Goal: Find specific page/section: Find specific page/section

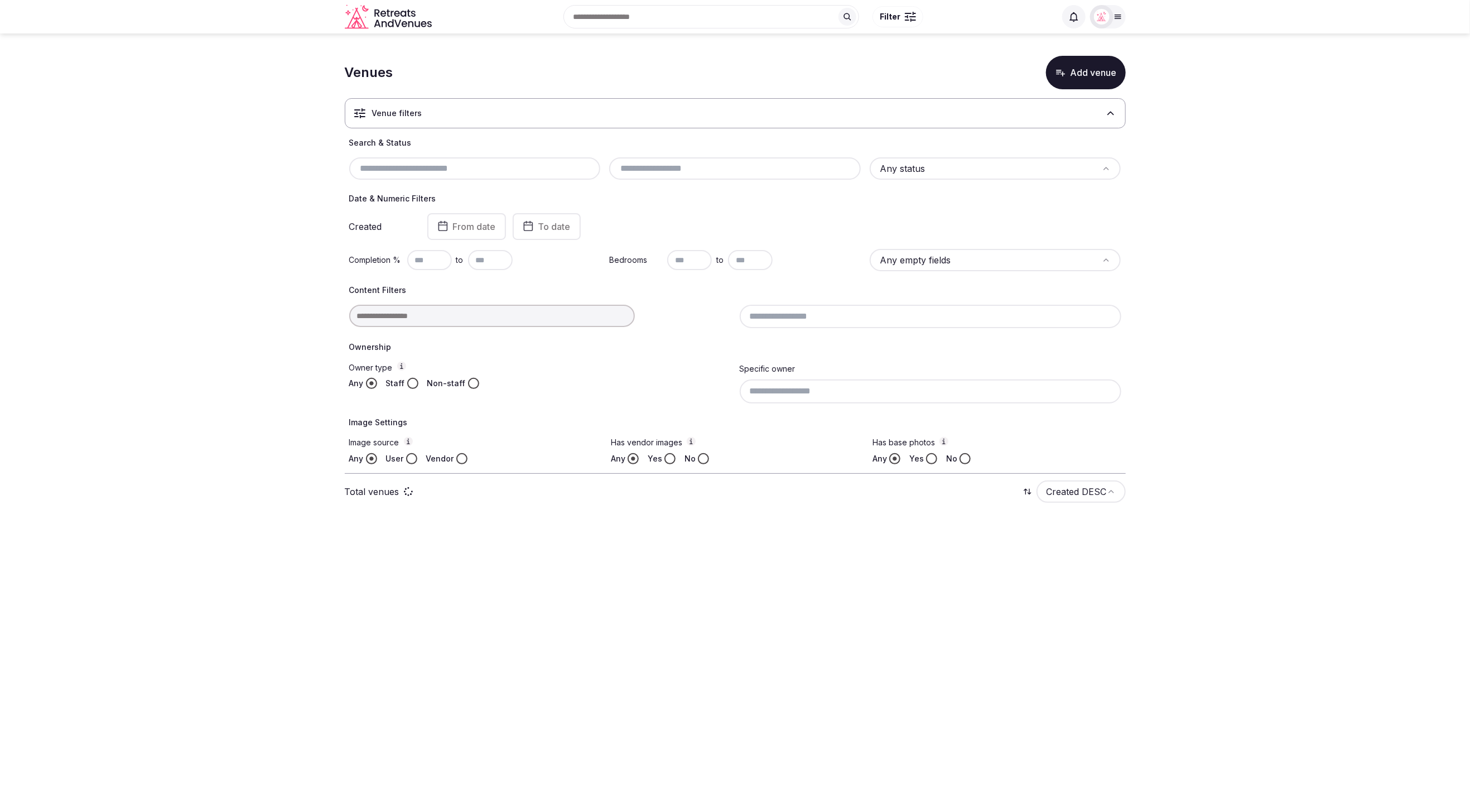
click at [1116, 17] on icon at bounding box center [1118, 17] width 6 height 4
click at [1103, 95] on button "Staff admin" at bounding box center [1064, 99] width 103 height 18
drag, startPoint x: 1254, startPoint y: 117, endPoint x: 1051, endPoint y: 28, distance: 221.7
click at [1254, 117] on section "Venues Add venue Venue filters Search & Status Any status Date & Numeric Filter…" at bounding box center [735, 282] width 1470 height 498
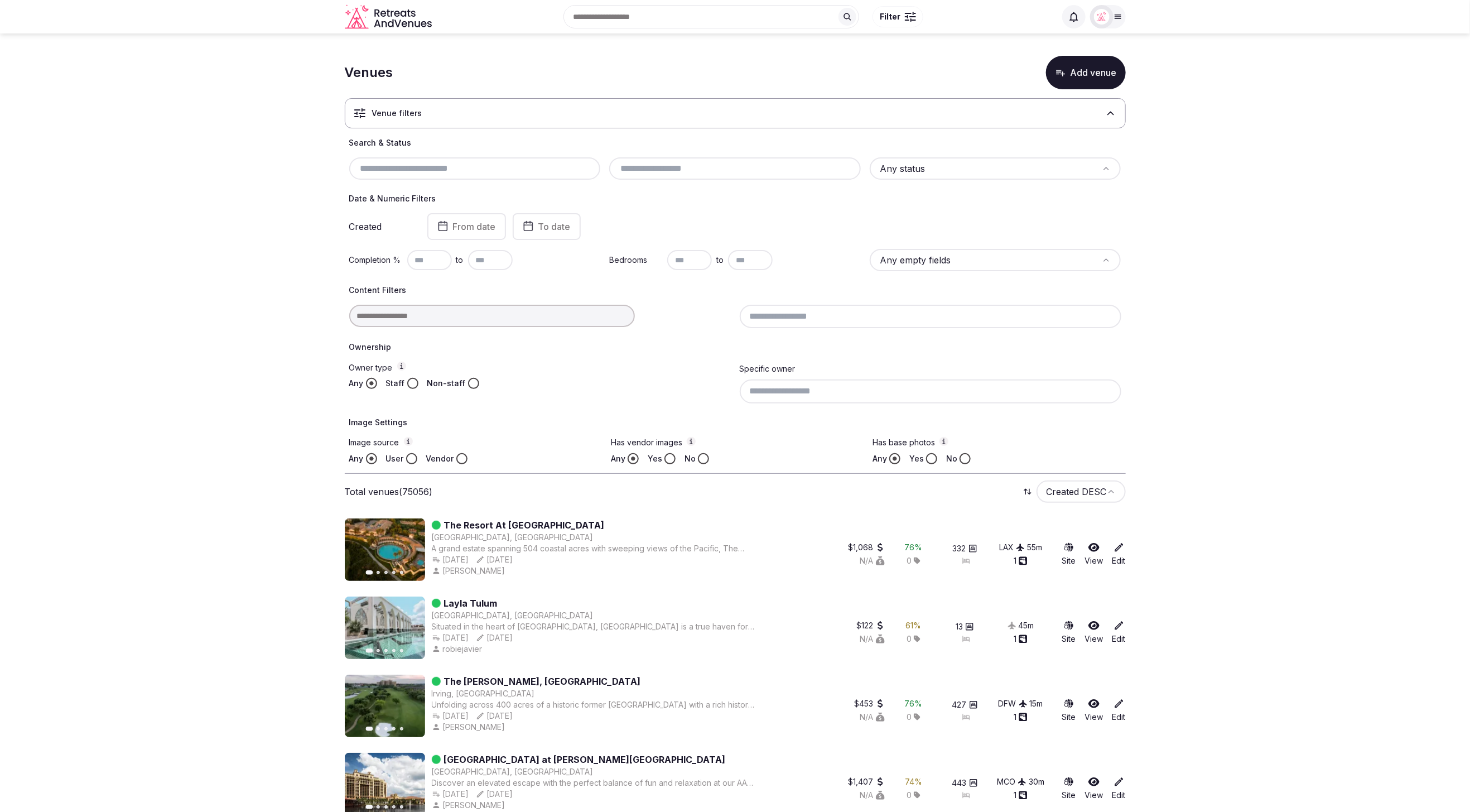
click at [1113, 13] on icon at bounding box center [1118, 17] width 9 height 9
click at [1105, 95] on button "Staff admin" at bounding box center [1064, 99] width 103 height 18
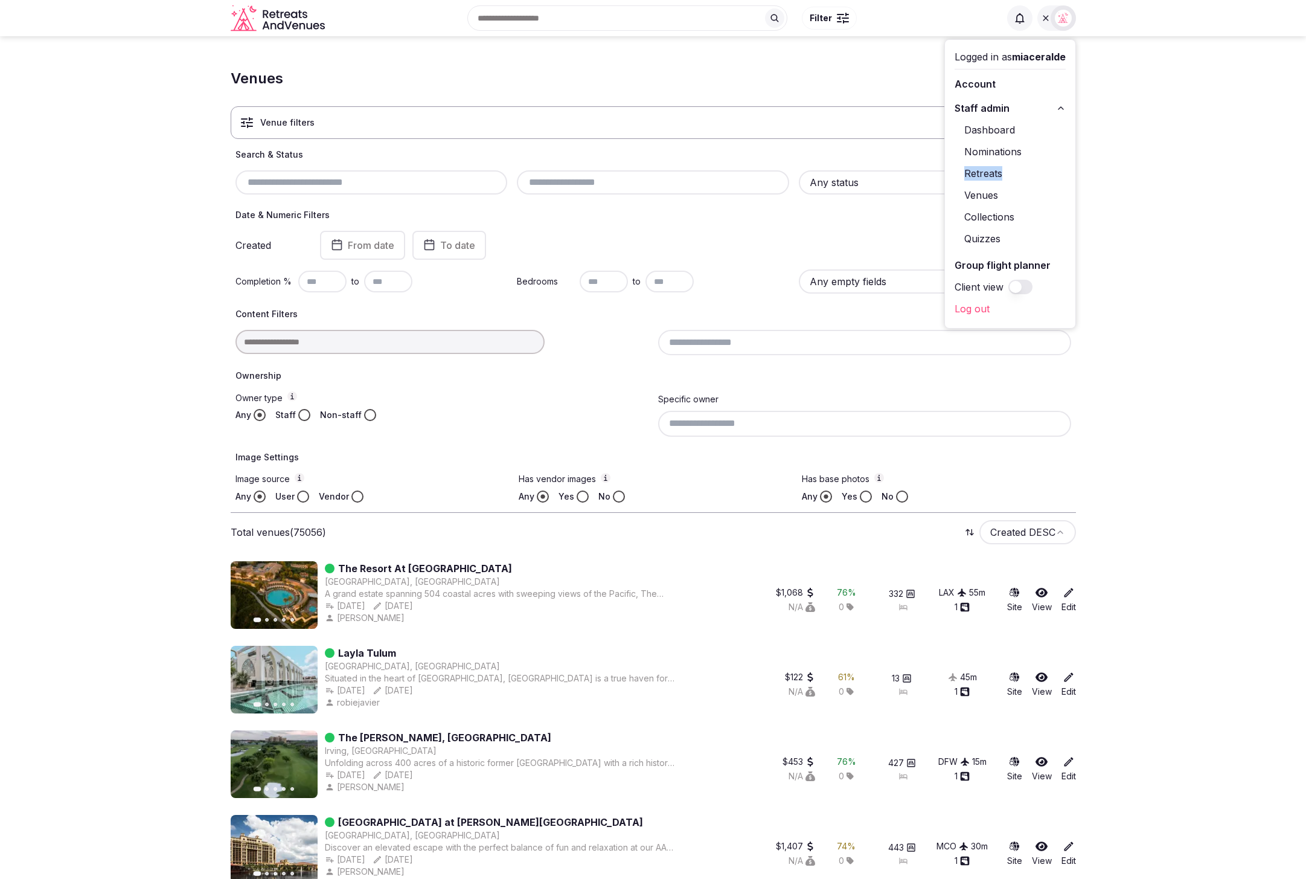
click at [388, 568] on link "The Resort At Pelican Hill" at bounding box center [425, 568] width 174 height 14
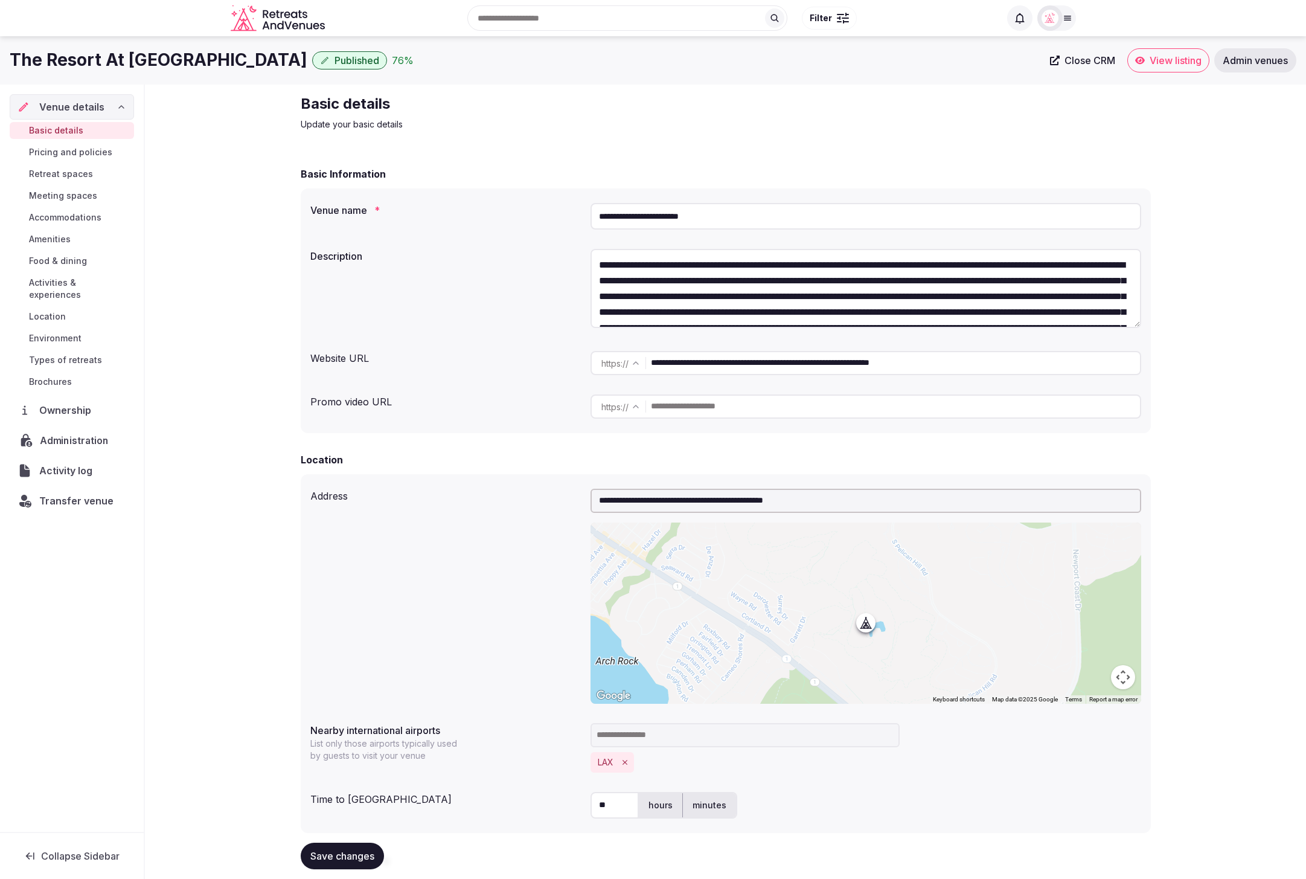
click at [87, 433] on span "Administration" at bounding box center [77, 440] width 74 height 14
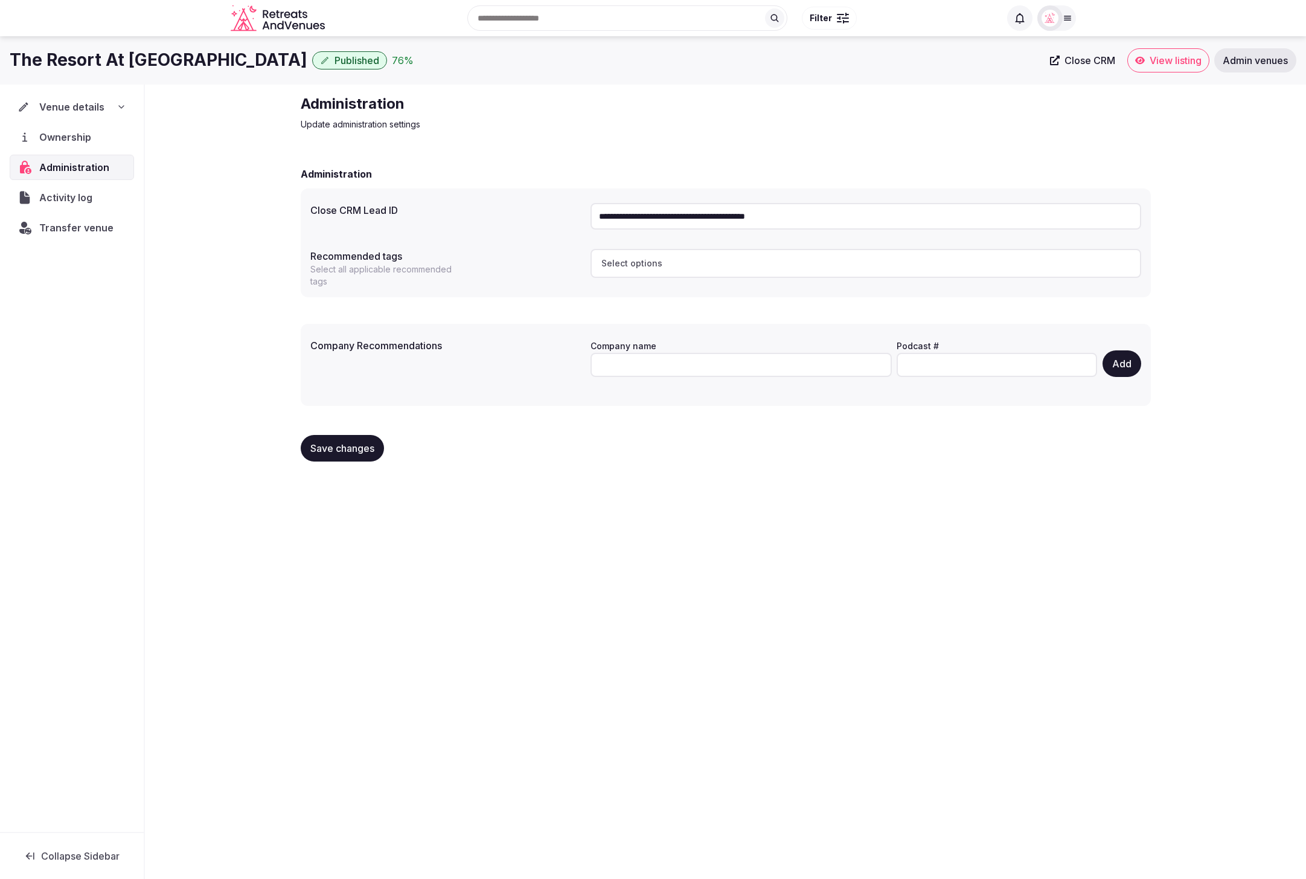
click at [63, 458] on div "Venue details Ownership Administration Activity log Transfer venue" at bounding box center [72, 458] width 144 height 747
click at [59, 139] on span "Ownership" at bounding box center [67, 137] width 57 height 14
click at [117, 106] on icon at bounding box center [122, 107] width 10 height 10
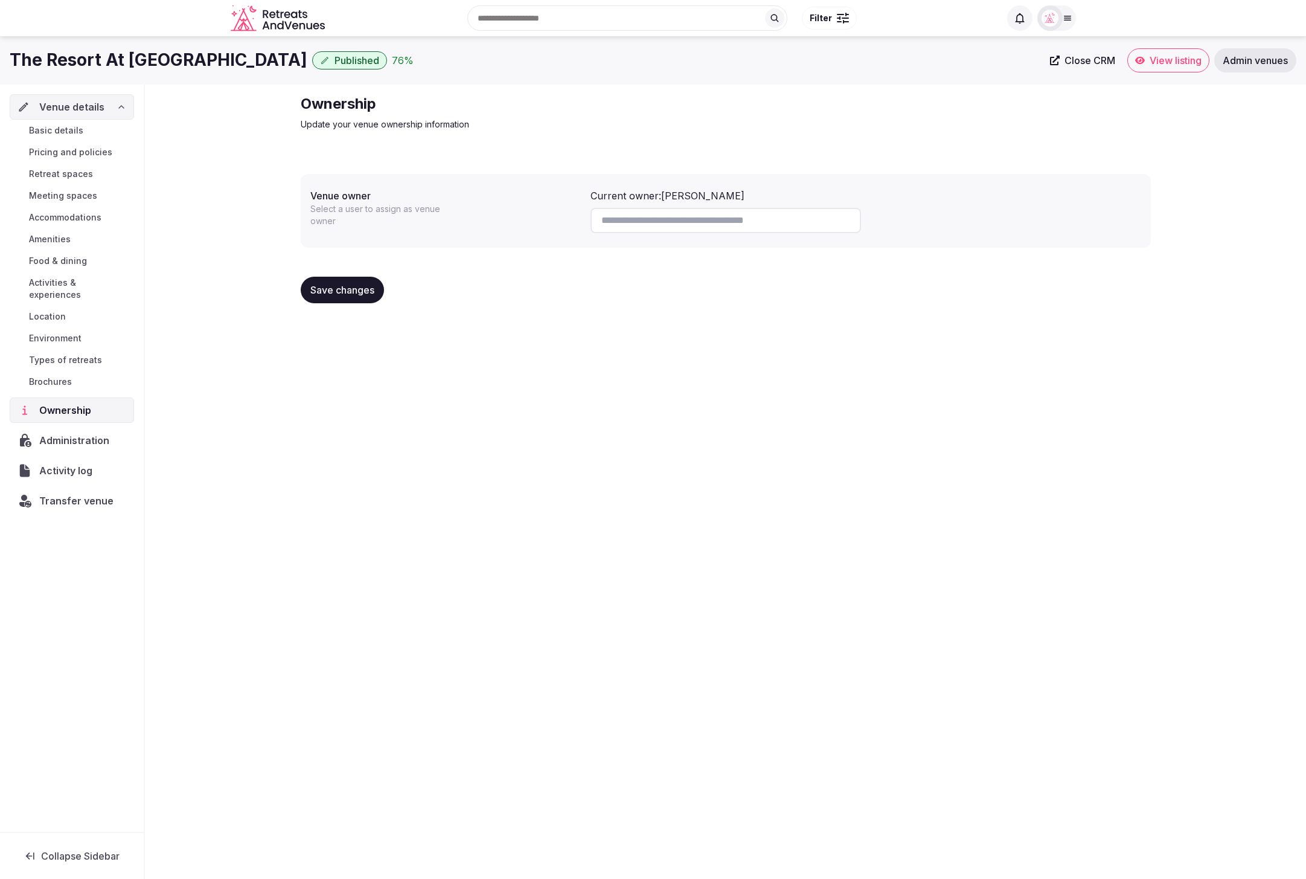
click at [56, 376] on span "Brochures" at bounding box center [50, 382] width 43 height 12
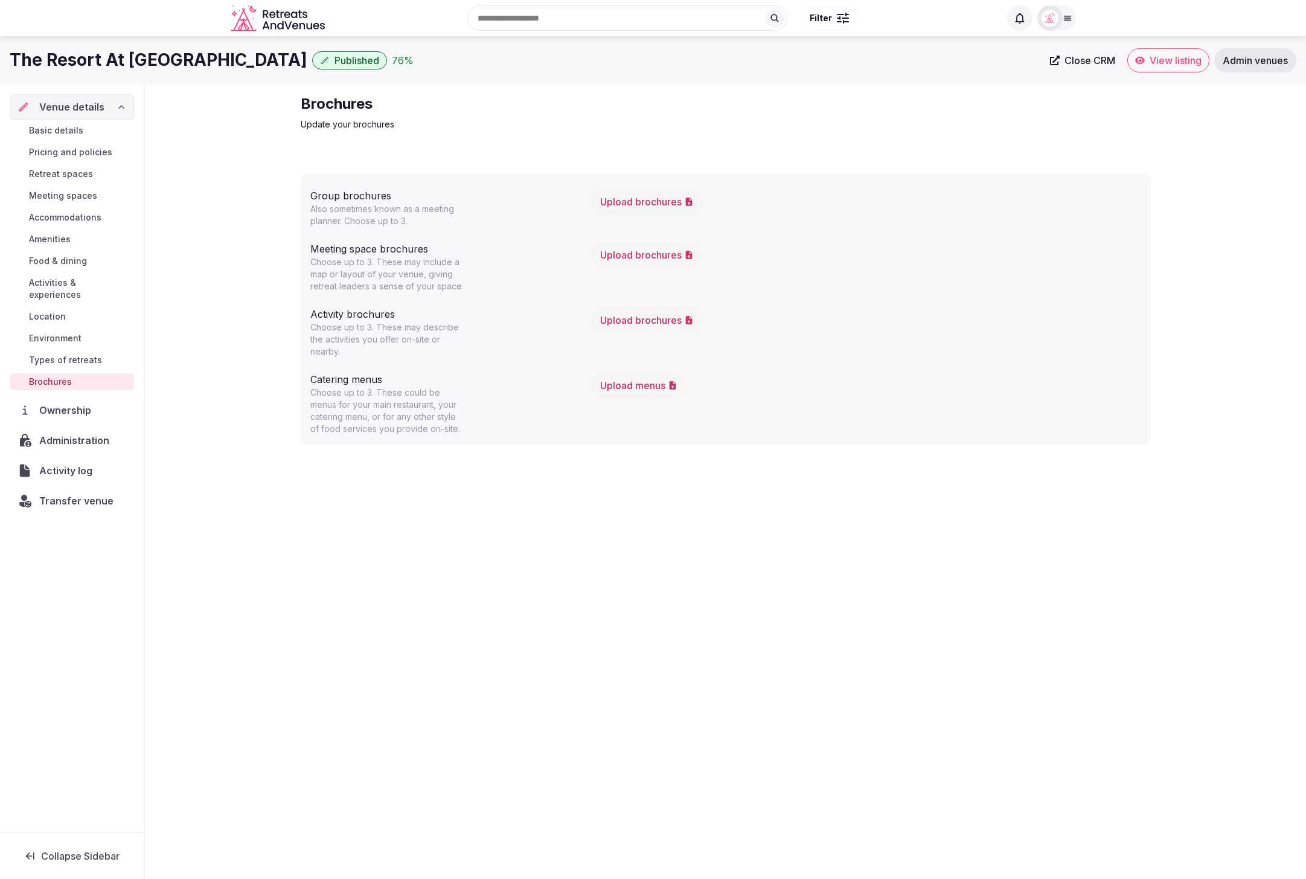
click at [59, 403] on span "Ownership" at bounding box center [67, 410] width 56 height 14
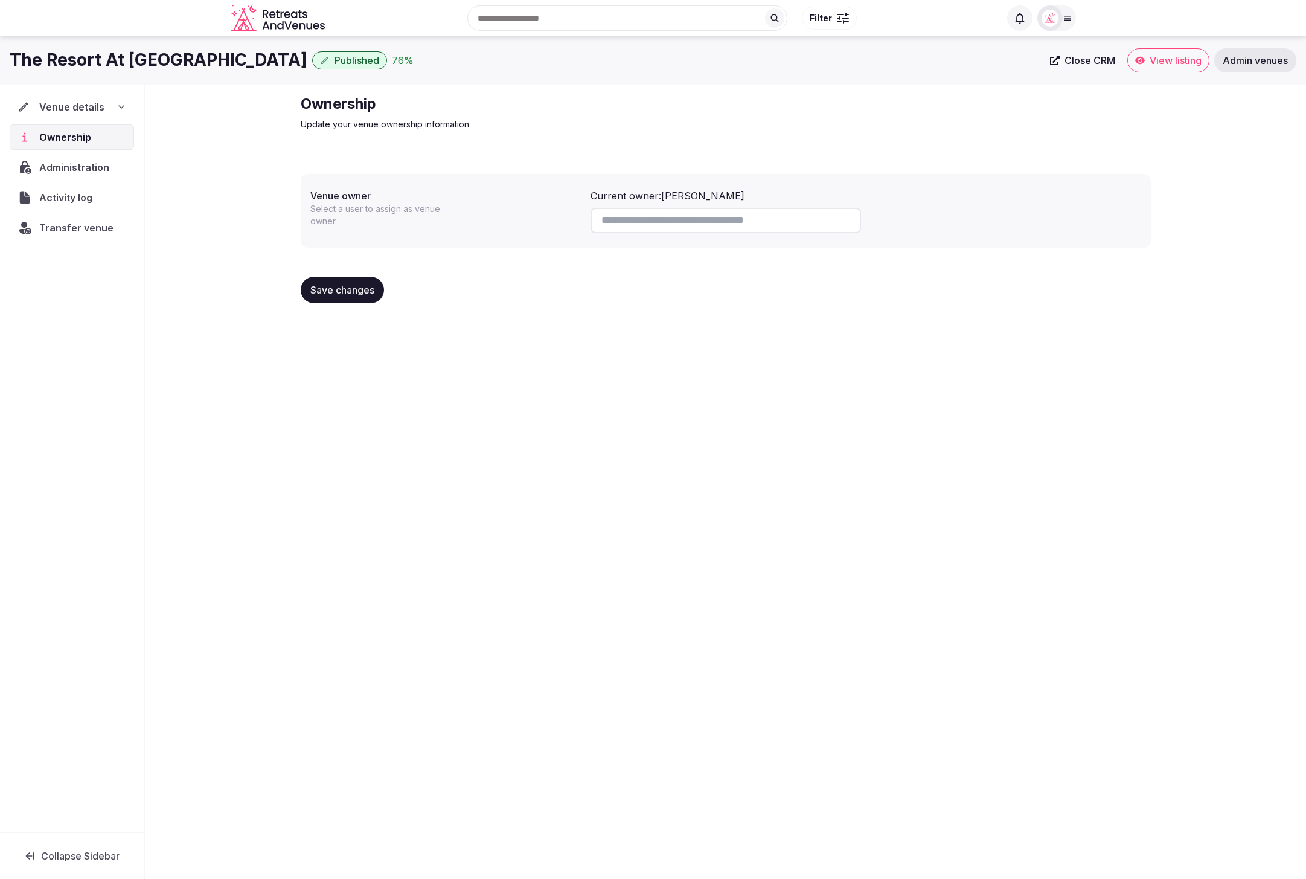
click at [76, 171] on span "Administration" at bounding box center [76, 167] width 75 height 14
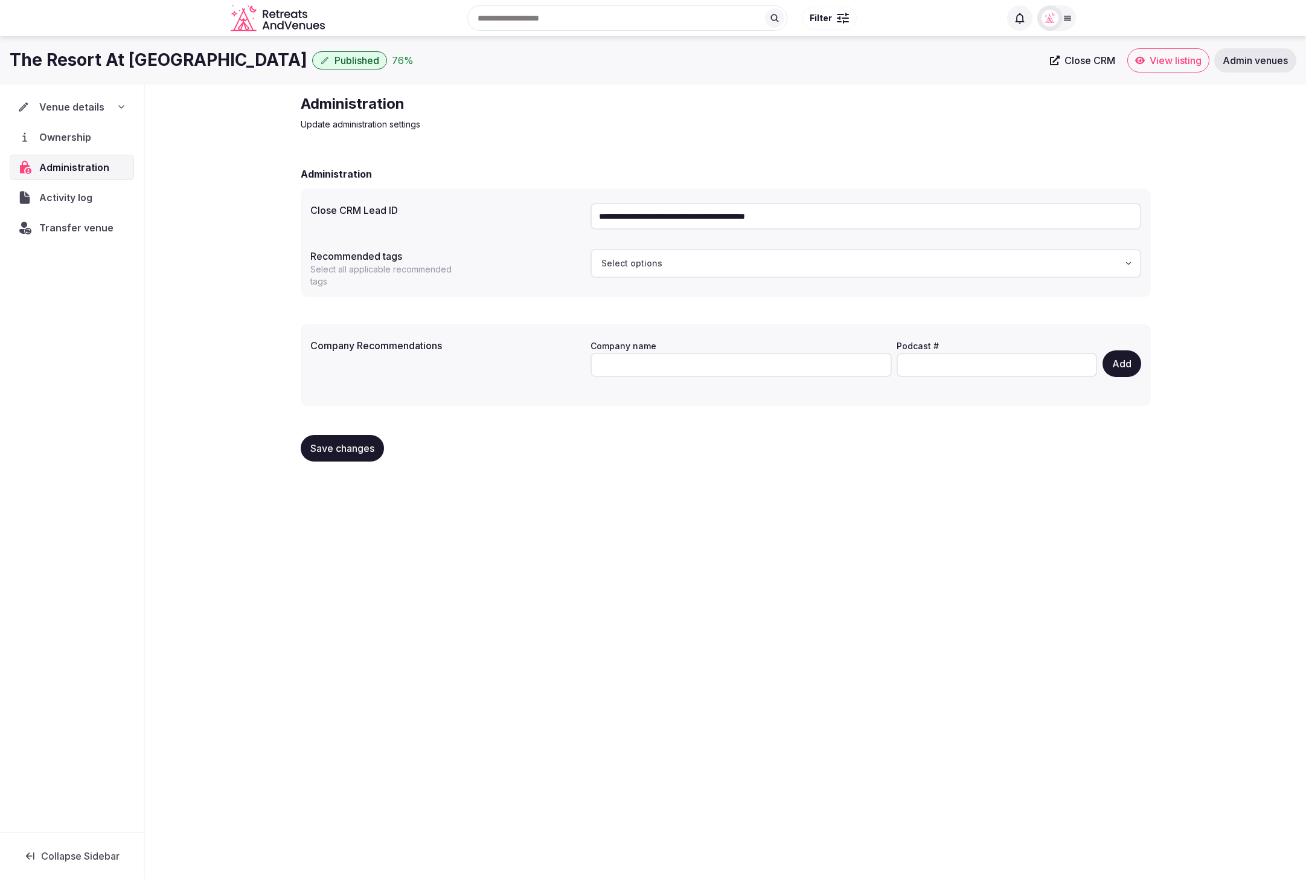
click at [69, 200] on span "Activity log" at bounding box center [68, 197] width 58 height 14
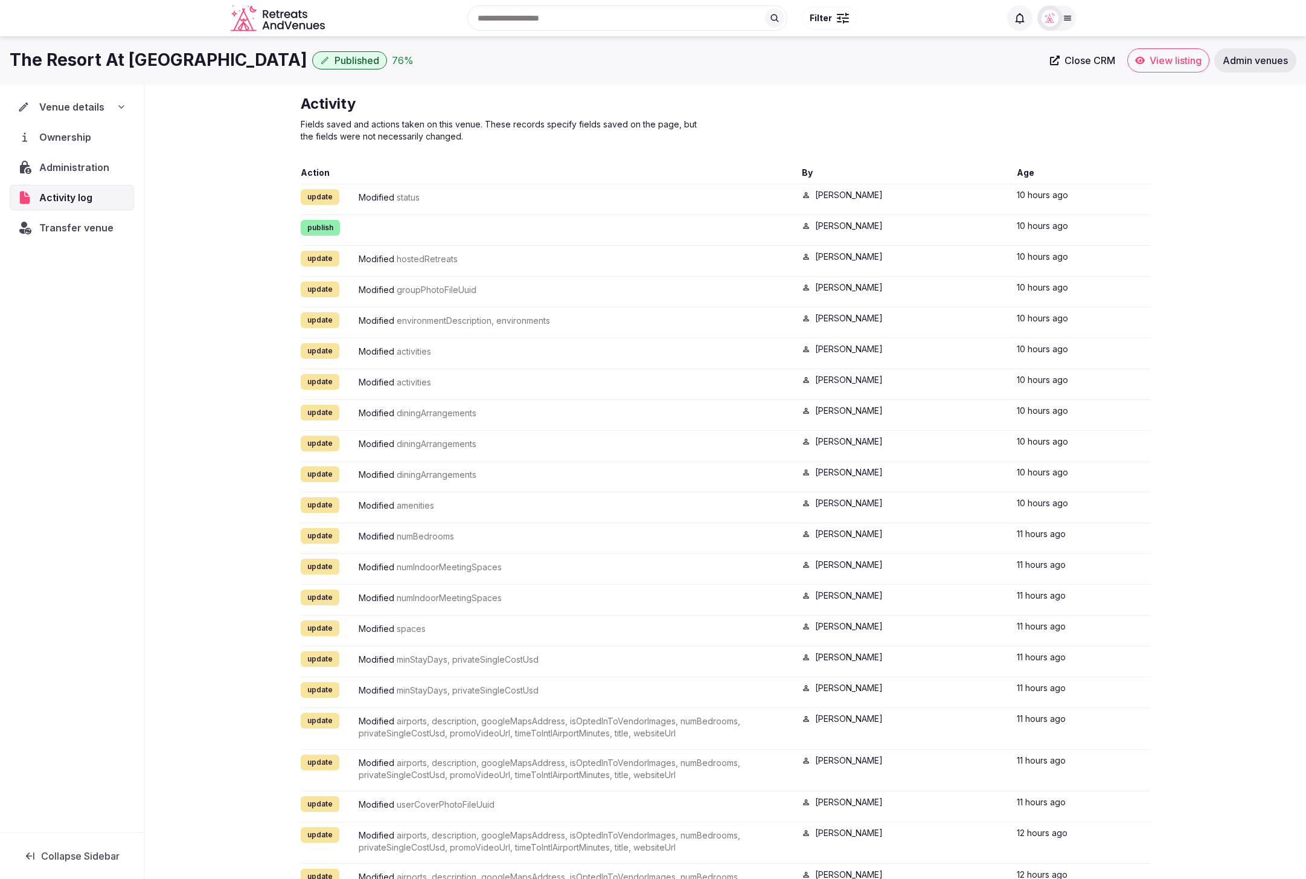
click at [60, 226] on span "Transfer venue" at bounding box center [76, 227] width 74 height 14
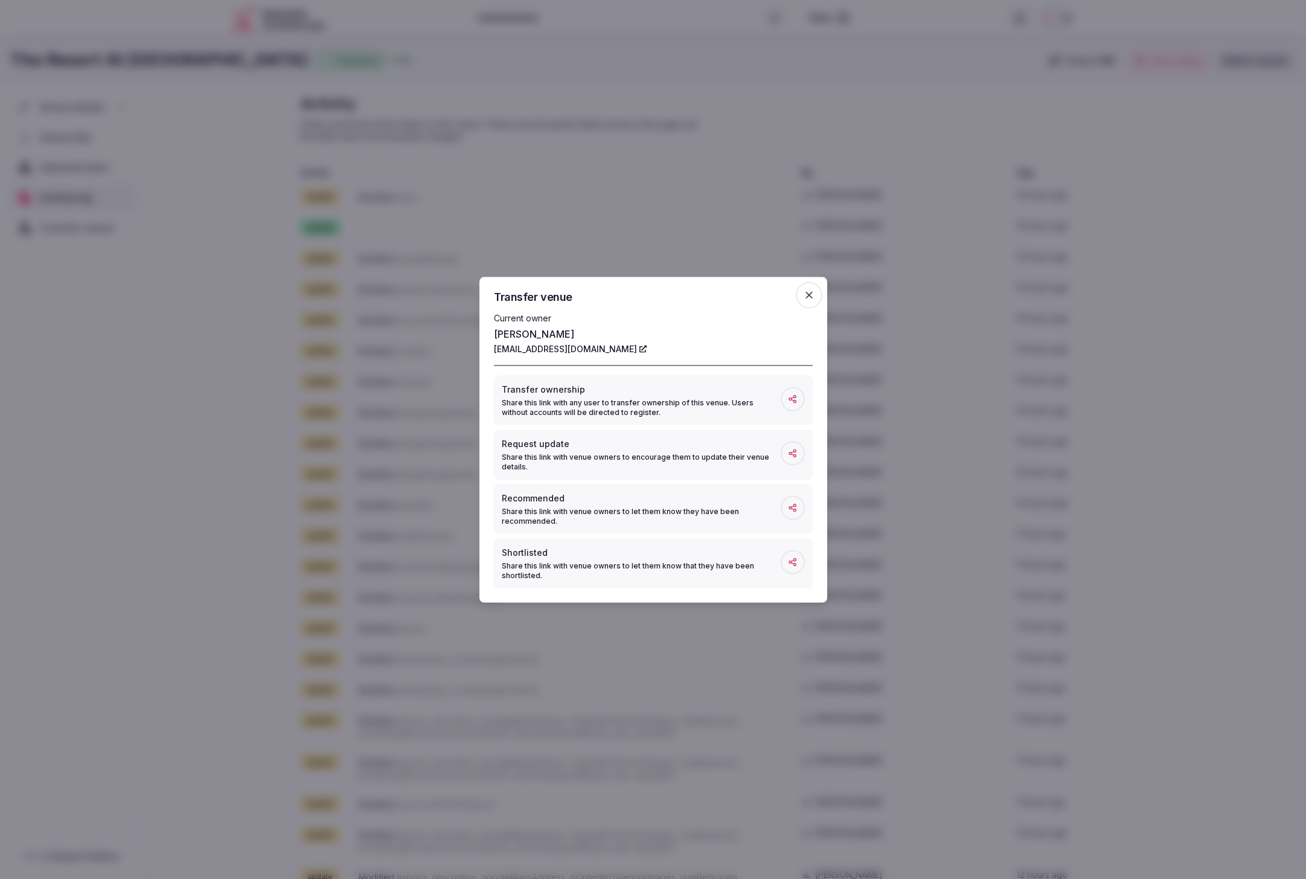
click at [810, 294] on icon "button" at bounding box center [809, 295] width 12 height 12
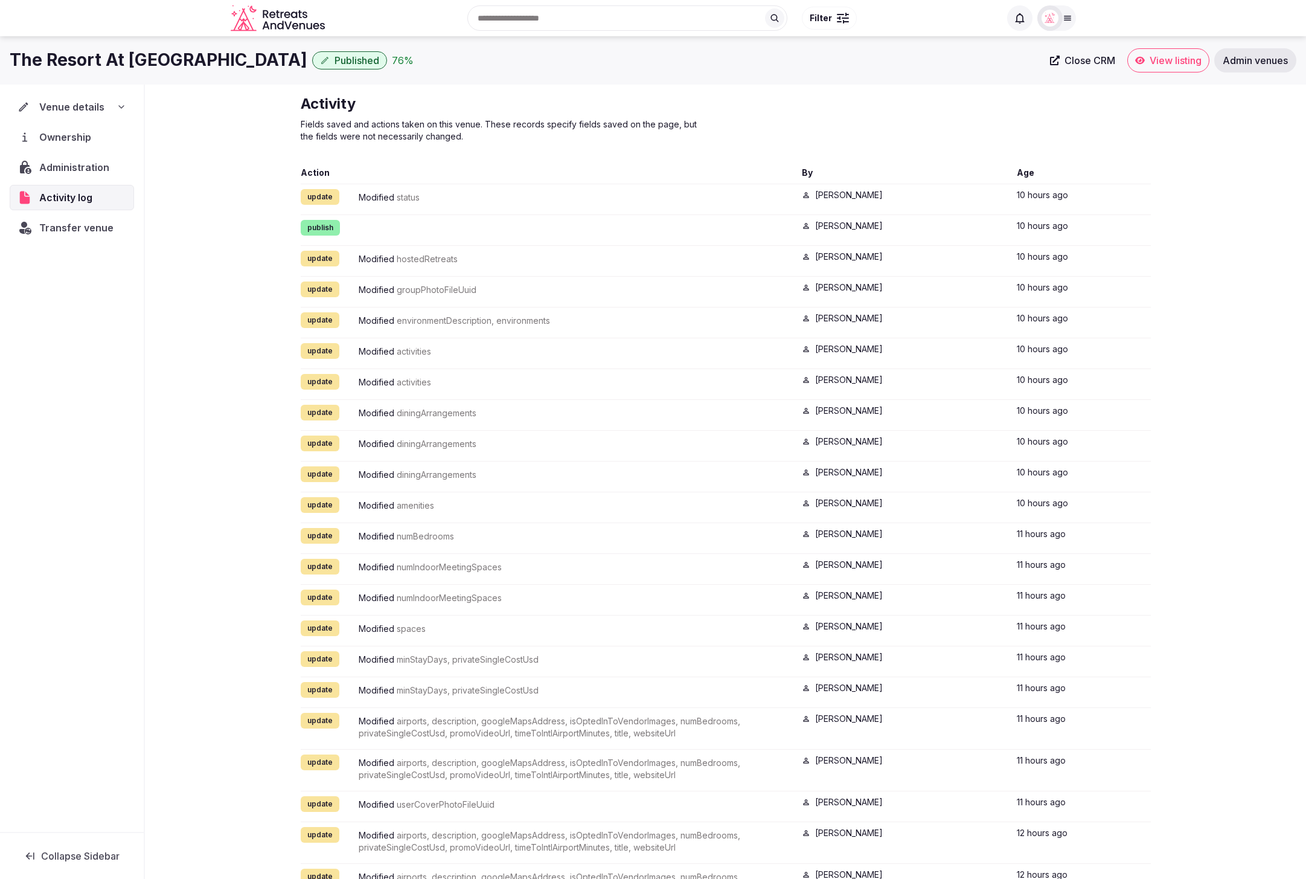
click at [219, 297] on div "Activity Fields saved and actions taken on this venue. These records specify fi…" at bounding box center [725, 552] width 1161 height 934
click at [123, 109] on icon at bounding box center [122, 107] width 10 height 10
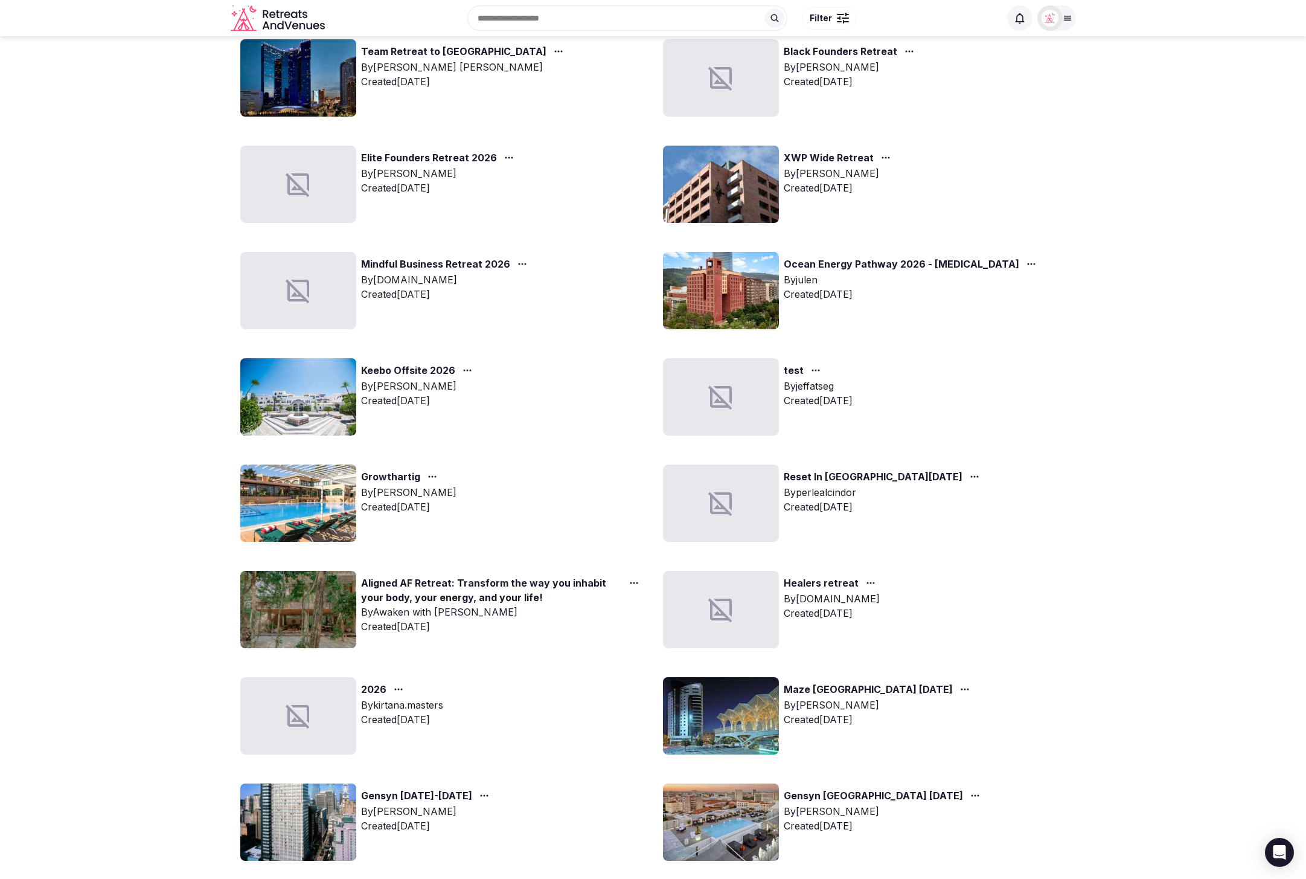
scroll to position [536, 0]
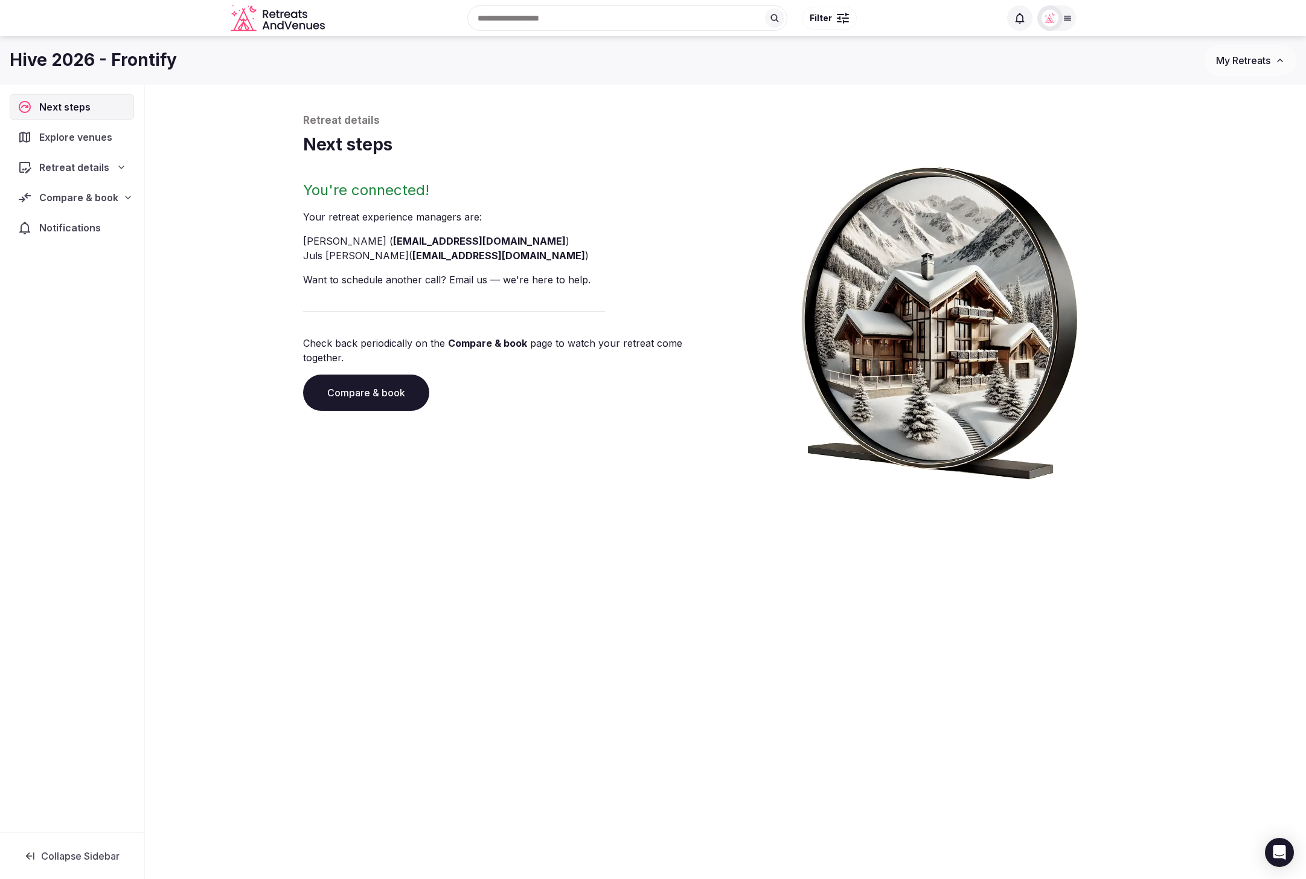
click at [47, 229] on span "Notifications" at bounding box center [72, 227] width 66 height 14
click at [78, 226] on span "Notifications" at bounding box center [73, 227] width 66 height 14
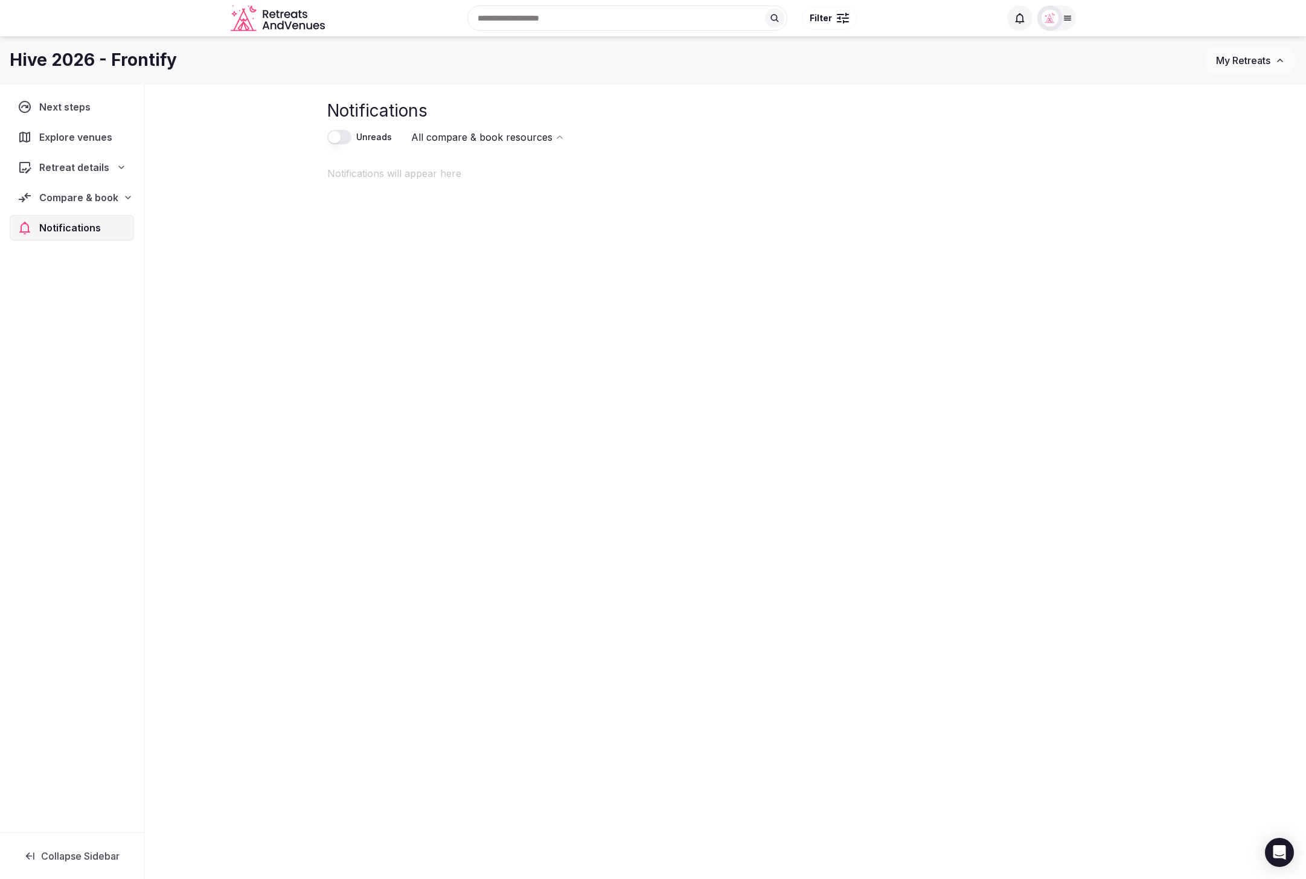
click at [344, 138] on button "Unreads" at bounding box center [339, 137] width 24 height 14
click at [333, 138] on button "Unreads" at bounding box center [339, 137] width 24 height 14
